Goal: Entertainment & Leisure: Browse casually

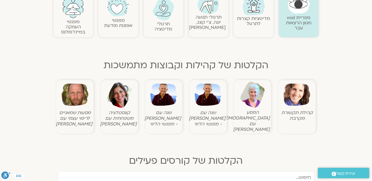
scroll to position [164, 0]
